Goal: Task Accomplishment & Management: Complete application form

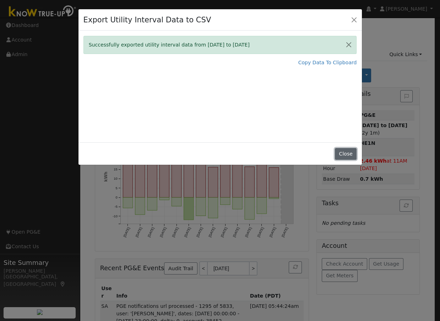
click at [343, 151] on button "Close" at bounding box center [346, 154] width 22 height 12
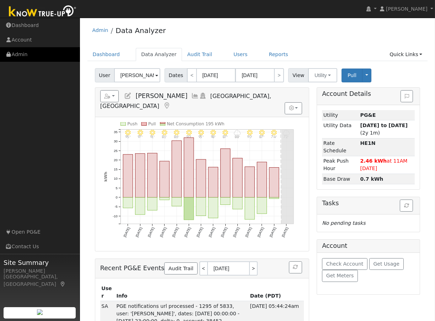
click at [18, 56] on link "Admin" at bounding box center [40, 54] width 80 height 15
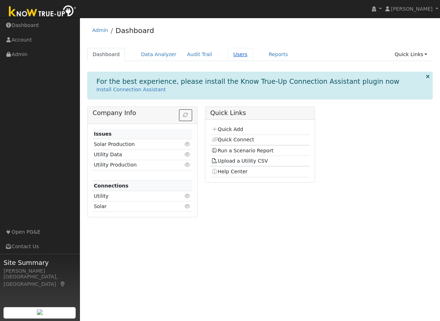
click at [232, 54] on link "Users" at bounding box center [240, 54] width 25 height 13
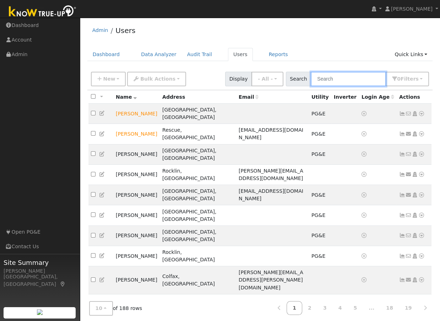
click at [329, 78] on input "text" at bounding box center [348, 79] width 75 height 15
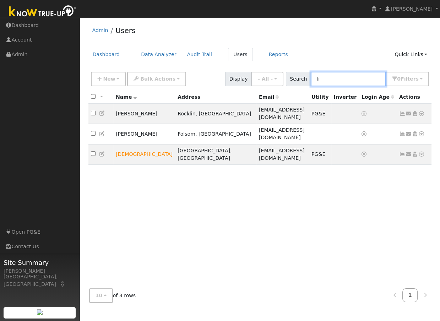
type input "l"
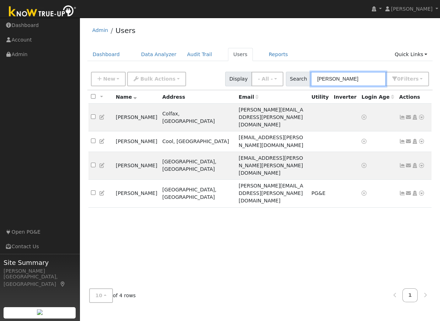
click at [355, 78] on input "michael" at bounding box center [348, 79] width 75 height 15
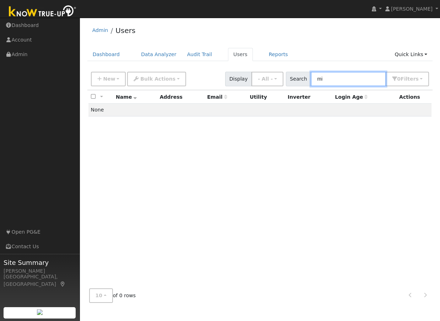
click at [352, 79] on input "mi" at bounding box center [348, 79] width 75 height 15
type input "m"
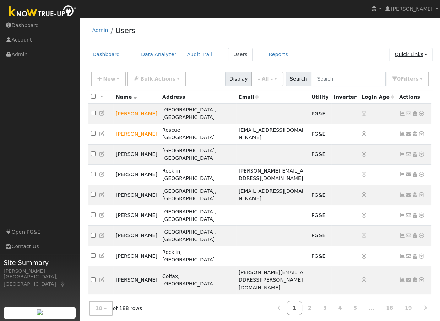
click at [402, 53] on link "Quick Links" at bounding box center [410, 54] width 43 height 13
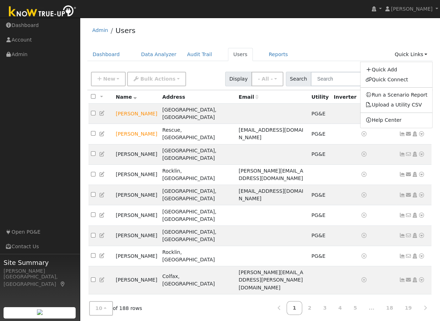
click at [337, 49] on ul "Dashboard Data Analyzer Audit Trail Users Reports Quick Links Quick Add Quick C…" at bounding box center [259, 54] width 345 height 13
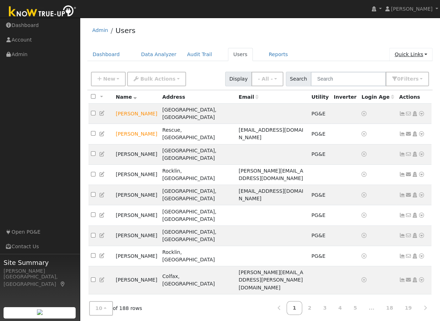
click at [408, 53] on link "Quick Links" at bounding box center [410, 54] width 43 height 13
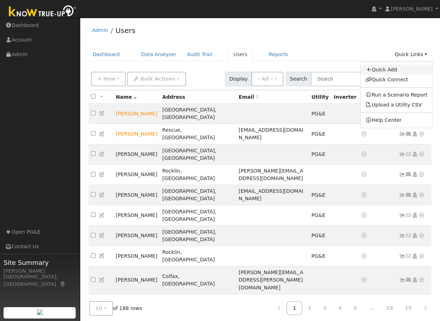
click at [387, 68] on link "Quick Add" at bounding box center [396, 70] width 72 height 10
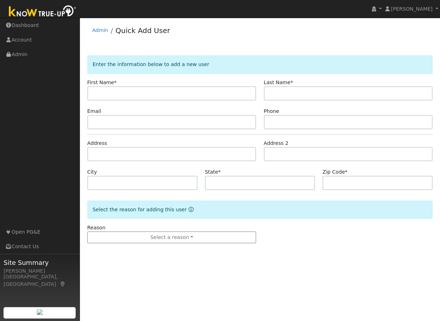
click at [109, 93] on input "text" at bounding box center [171, 93] width 169 height 14
type input "Michael"
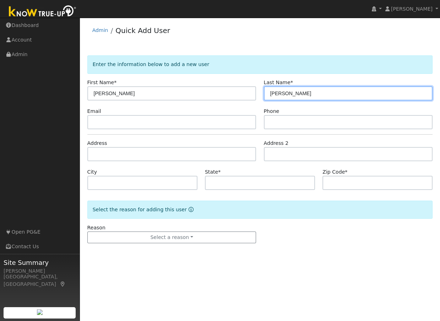
type input "Lin"
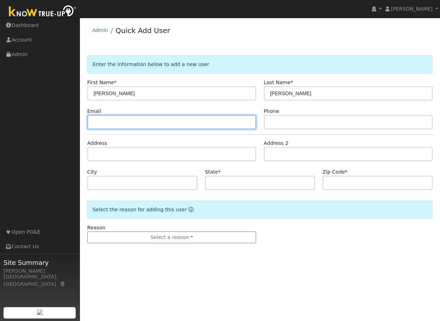
click at [111, 121] on input "text" at bounding box center [171, 122] width 169 height 14
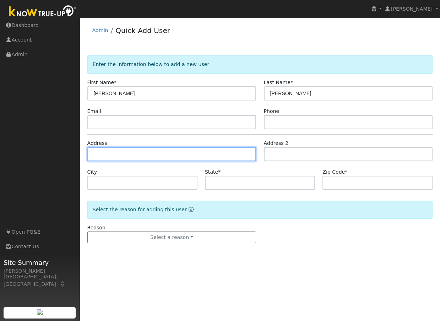
click at [120, 155] on input "text" at bounding box center [171, 154] width 169 height 14
type input "8735 Seville Circle East"
type input "Granite Bay"
type input "CA"
type input "95746"
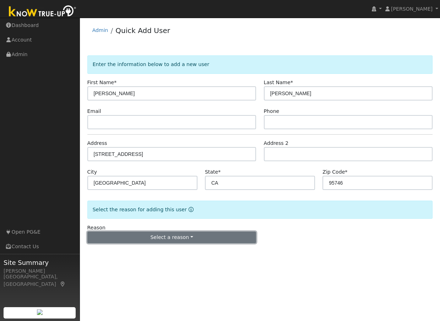
click at [167, 238] on button "Select a reason" at bounding box center [171, 237] width 169 height 12
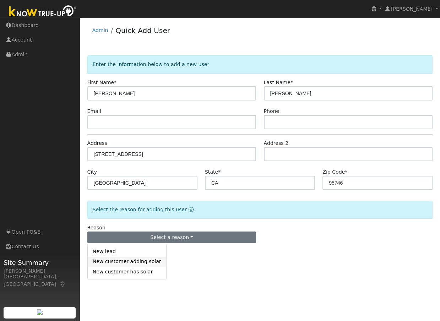
click at [101, 261] on link "New customer adding solar" at bounding box center [127, 262] width 78 height 10
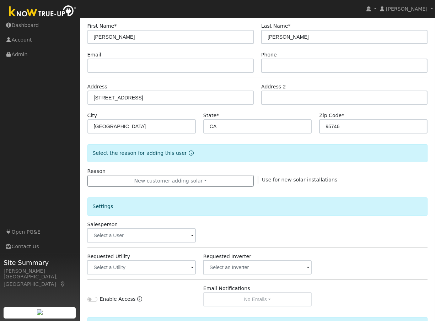
scroll to position [137, 0]
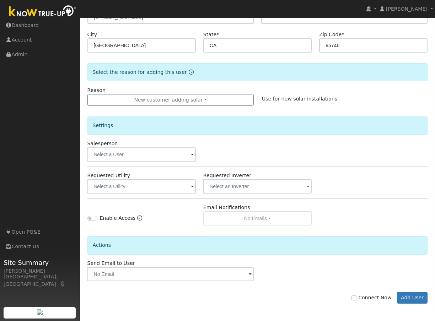
click at [192, 155] on span at bounding box center [192, 155] width 3 height 8
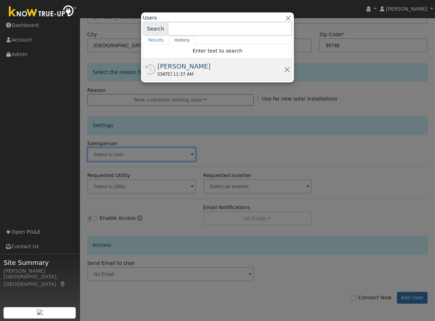
click at [187, 67] on div "[PERSON_NAME]" at bounding box center [220, 66] width 126 height 10
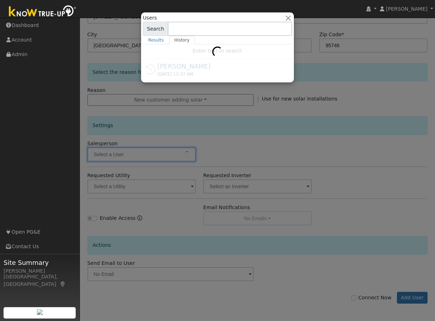
type input "[PERSON_NAME]"
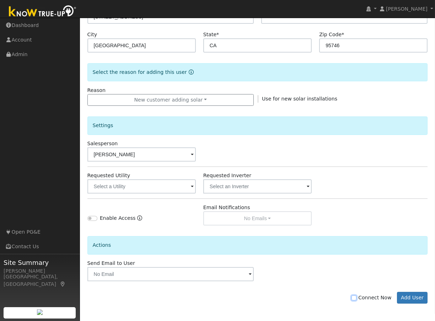
click at [356, 297] on input "Connect Now" at bounding box center [353, 297] width 5 height 5
checkbox input "true"
click at [413, 295] on button "Add User" at bounding box center [412, 298] width 31 height 12
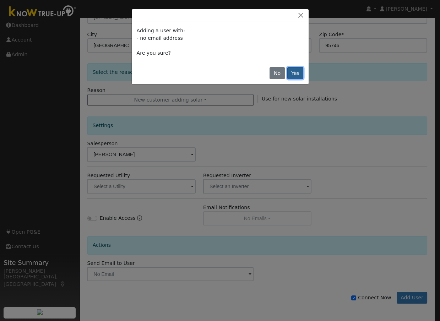
click at [294, 74] on button "Yes" at bounding box center [295, 73] width 16 height 12
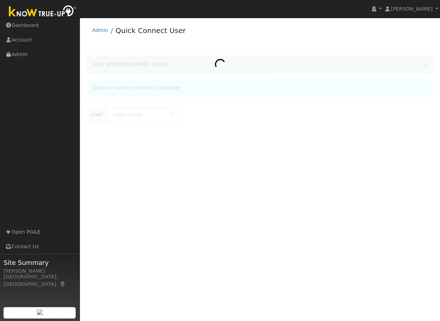
type input "[PERSON_NAME]"
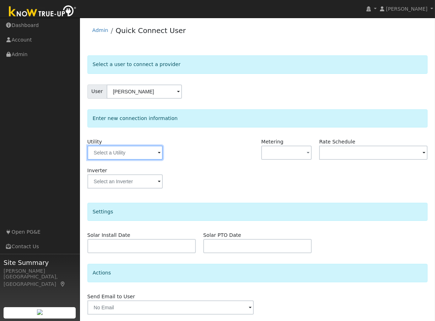
click at [113, 152] on input "text" at bounding box center [124, 153] width 75 height 14
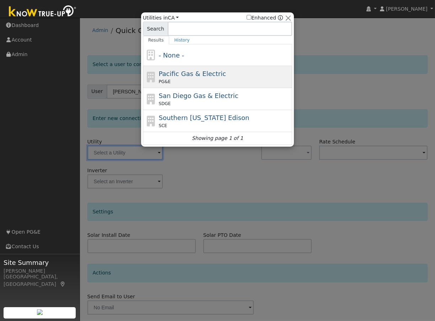
click at [187, 76] on span "Pacific Gas & Electric" at bounding box center [192, 73] width 67 height 7
type input "PG&E"
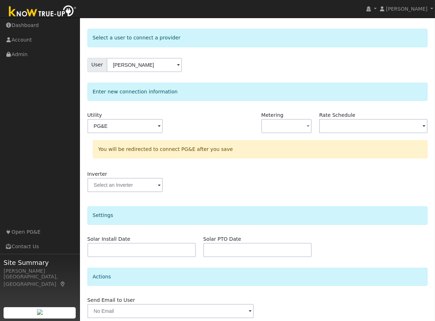
scroll to position [53, 0]
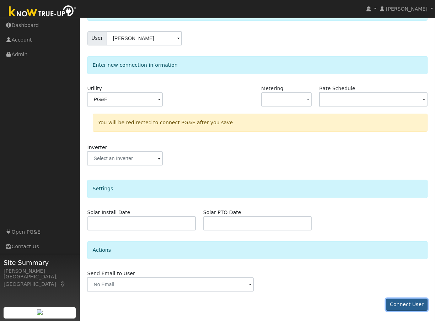
click at [404, 303] on button "Connect User" at bounding box center [407, 305] width 42 height 12
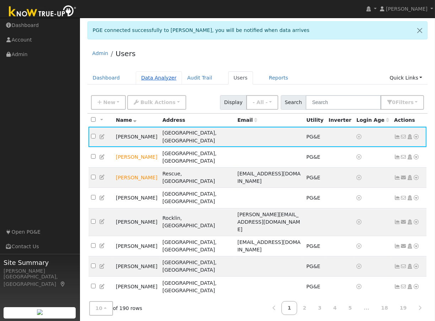
click at [159, 76] on link "Data Analyzer" at bounding box center [159, 77] width 46 height 13
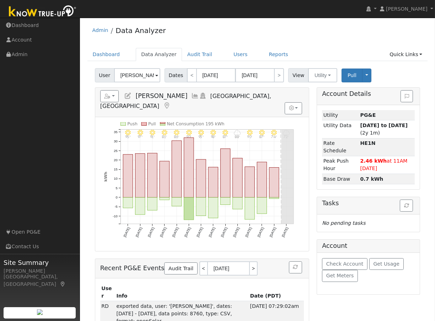
click at [137, 75] on input "[PERSON_NAME]" at bounding box center [137, 75] width 46 height 14
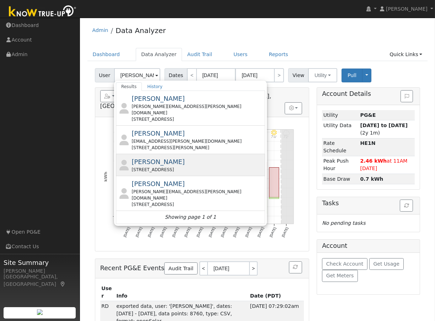
click at [142, 158] on span "[PERSON_NAME]" at bounding box center [157, 161] width 53 height 7
type input "[PERSON_NAME]"
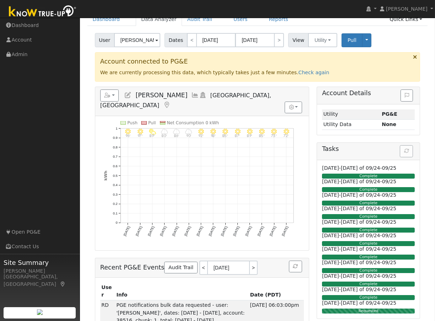
scroll to position [71, 0]
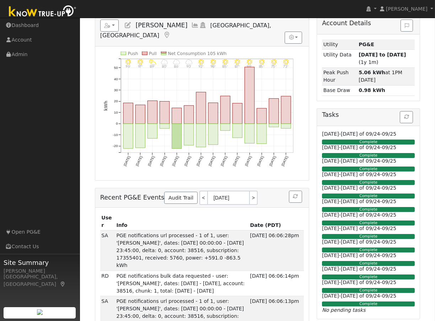
click at [128, 24] on icon at bounding box center [128, 25] width 8 height 6
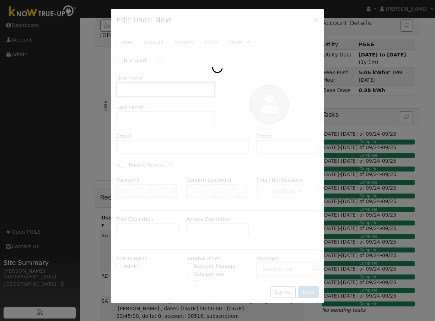
type input "[PERSON_NAME]"
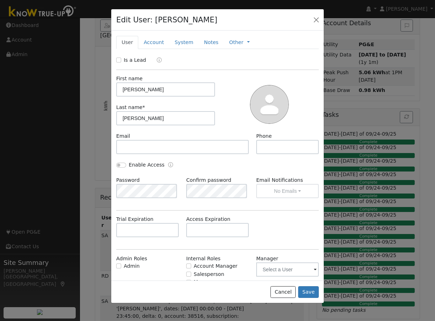
click at [40, 89] on div at bounding box center [217, 160] width 435 height 321
click at [289, 291] on button "Cancel" at bounding box center [282, 292] width 25 height 12
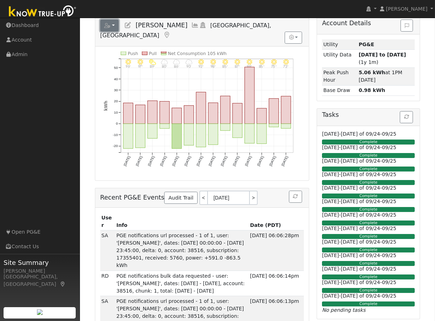
click at [114, 24] on button "button" at bounding box center [109, 26] width 19 height 12
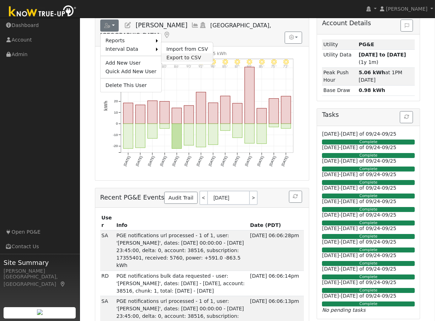
click at [171, 55] on link "Export to CSV" at bounding box center [186, 57] width 51 height 9
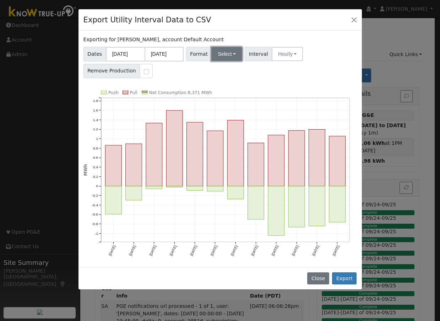
click at [233, 53] on button "Select" at bounding box center [226, 54] width 31 height 14
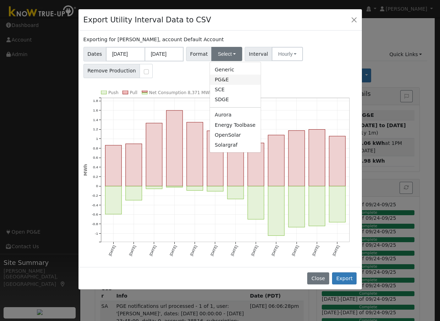
click at [222, 79] on link "PG&E" at bounding box center [235, 80] width 51 height 10
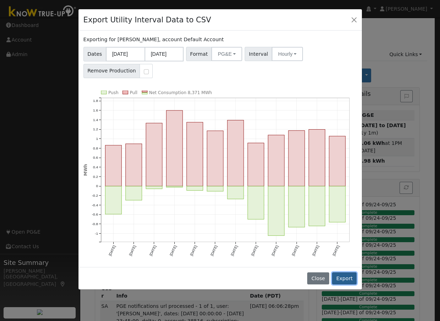
click at [342, 277] on button "Export" at bounding box center [344, 278] width 24 height 12
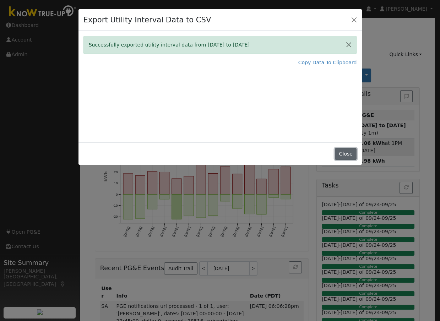
click at [346, 154] on button "Close" at bounding box center [346, 154] width 22 height 12
